Goal: Check status: Check status

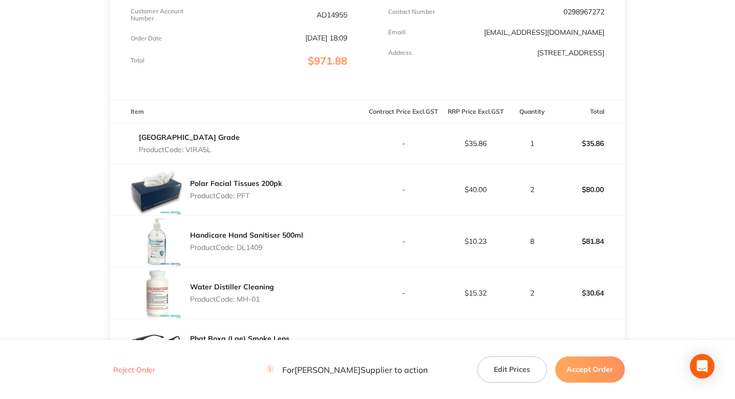
scroll to position [45, 0]
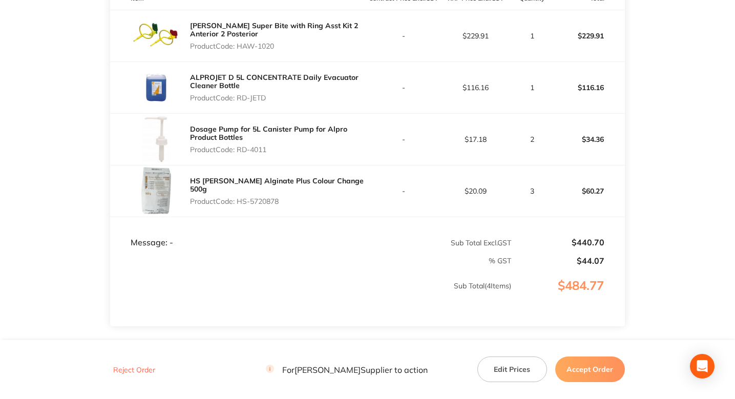
scroll to position [352, 0]
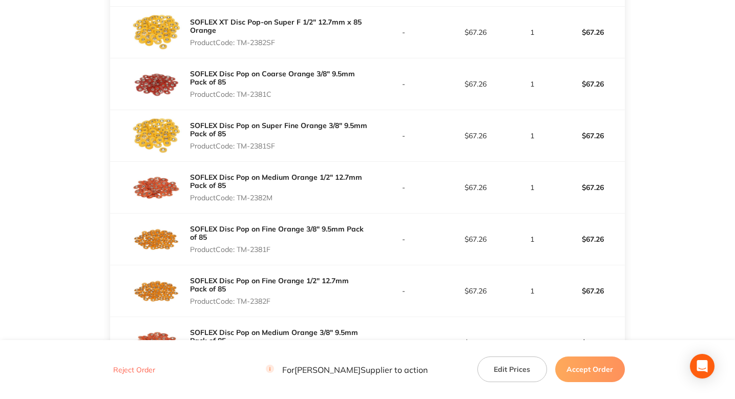
scroll to position [420, 0]
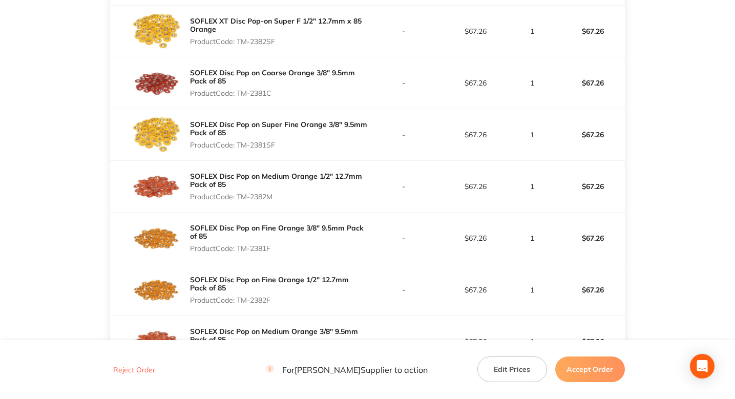
click at [246, 44] on p "Product Code: TM-2382SF" at bounding box center [278, 41] width 177 height 8
click at [244, 44] on p "Product Code: TM-2382SF" at bounding box center [278, 41] width 177 height 8
drag, startPoint x: 244, startPoint y: 44, endPoint x: 269, endPoint y: 45, distance: 25.6
click at [269, 45] on p "Product Code: TM-2382SF" at bounding box center [278, 41] width 177 height 8
copy p "TM-2382SF"
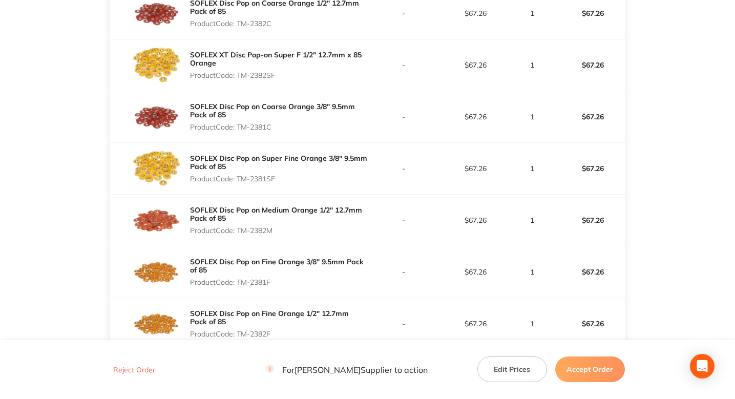
scroll to position [404, 0]
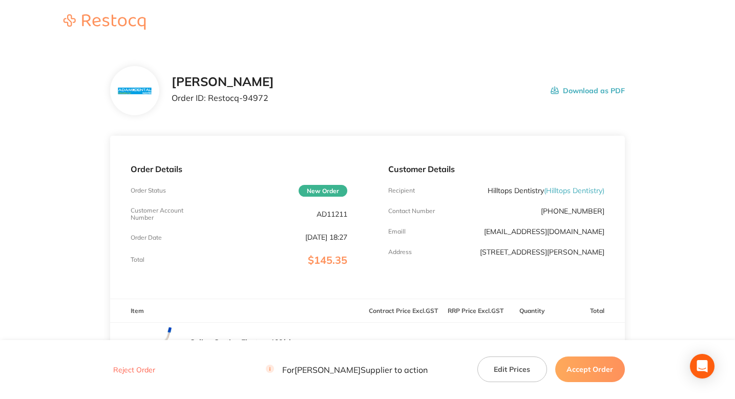
click at [377, 104] on div "[PERSON_NAME] Order ID: Restocq- 94972 Download as PDF" at bounding box center [397, 91] width 453 height 32
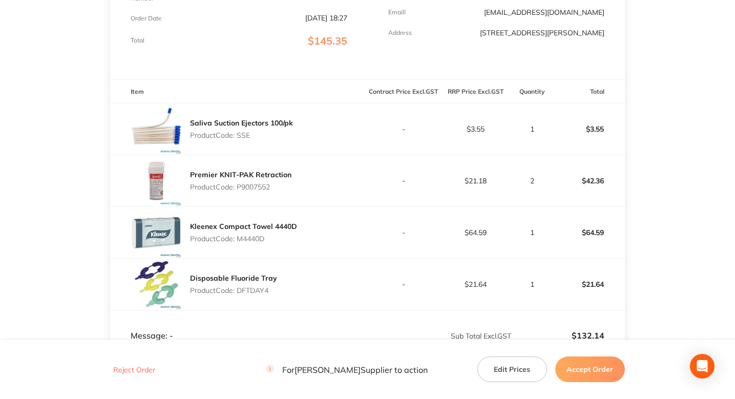
scroll to position [103, 0]
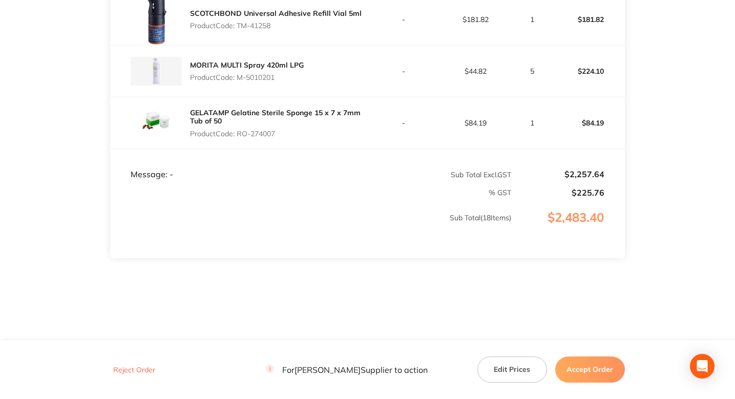
scroll to position [1083, 0]
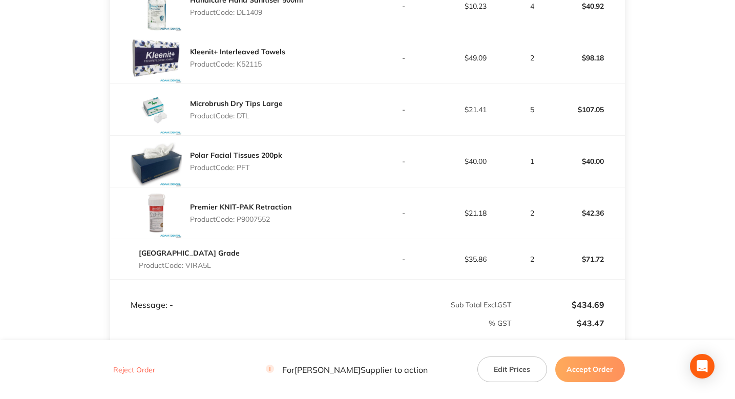
scroll to position [399, 0]
